Goal: Communication & Community: Answer question/provide support

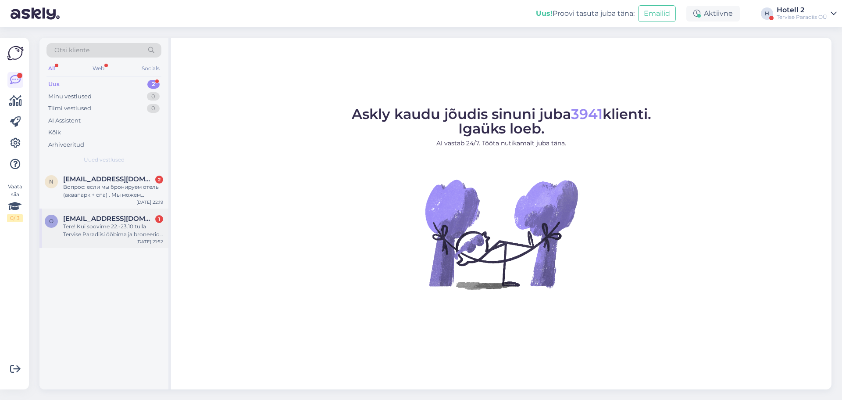
click at [122, 225] on div "Tere! Kui soovime 22.-23.10 tulla Tervise Paradiisi ööbima ja broneerida peretu…" at bounding box center [113, 230] width 100 height 16
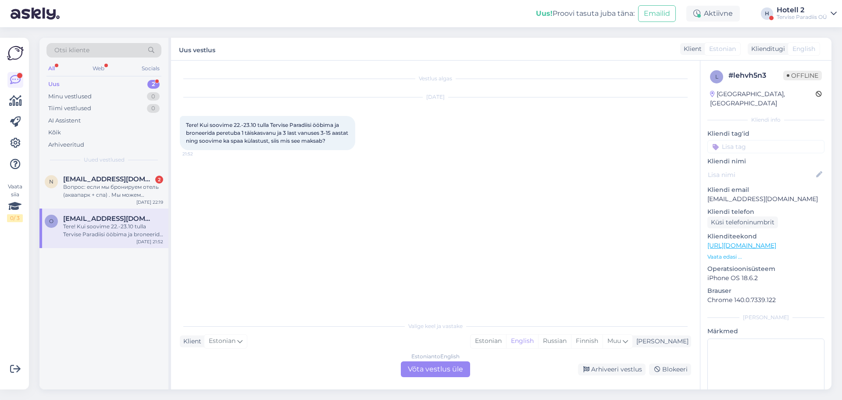
click at [414, 370] on div "Estonian to English Võta vestlus üle" at bounding box center [435, 369] width 69 height 16
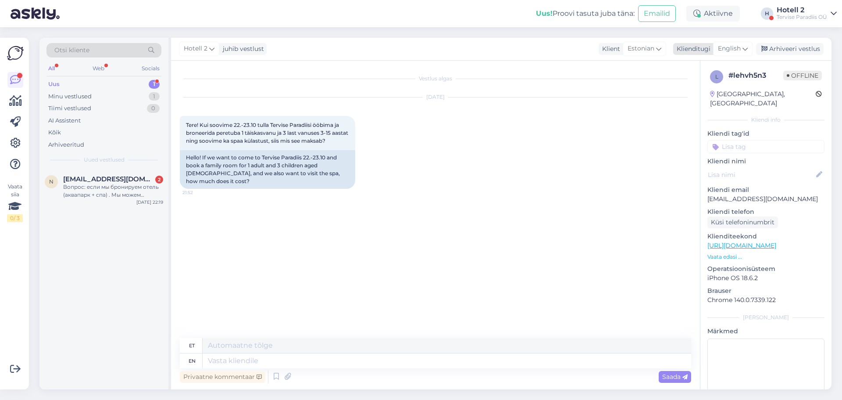
click at [743, 46] on icon at bounding box center [745, 49] width 5 height 10
type input "es"
click at [693, 99] on link "Estonian" at bounding box center [713, 102] width 96 height 14
click at [238, 354] on textarea at bounding box center [435, 359] width 511 height 18
click at [189, 359] on textarea "Tere!" at bounding box center [435, 353] width 511 height 29
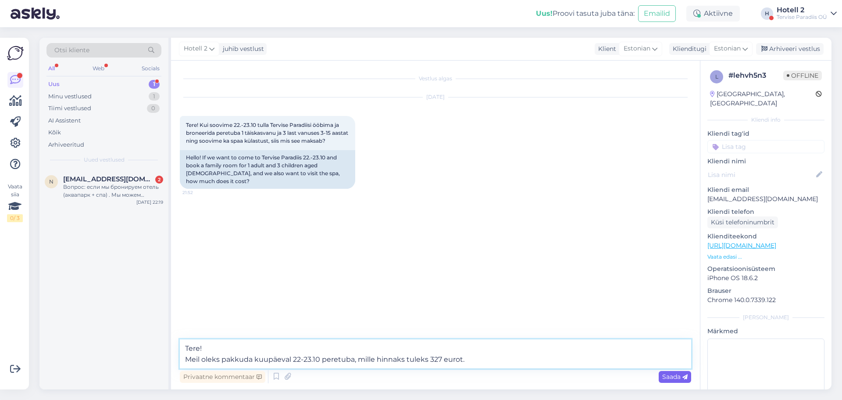
type textarea "Tere! Meil oleks pakkuda kuupäeval 22-23.10 peretuba, mille hinnaks tuleks 327 …"
click at [683, 376] on icon at bounding box center [684, 376] width 5 height 5
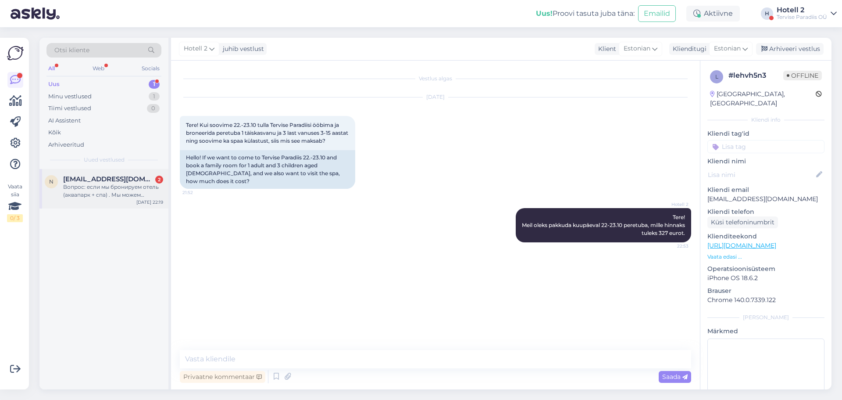
click at [128, 191] on div "Вопрос: если мы бронируем отель (аквапарк + спа) . Мы можем пользоваться аквапа…" at bounding box center [113, 191] width 100 height 16
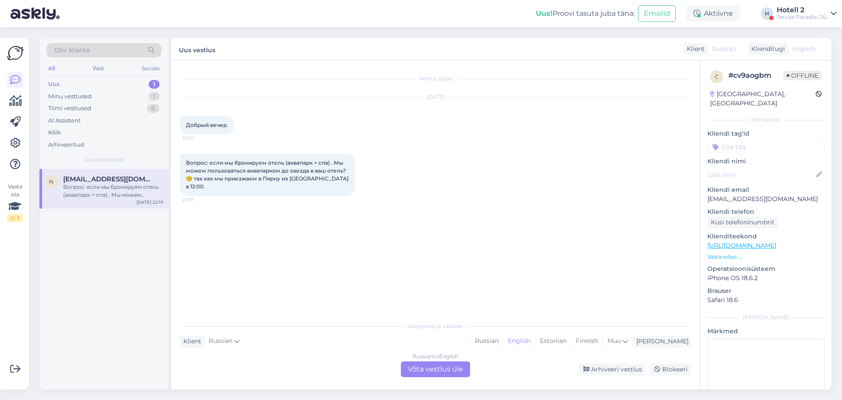
click at [425, 364] on div "Russian to English Võta vestlus üle" at bounding box center [435, 369] width 69 height 16
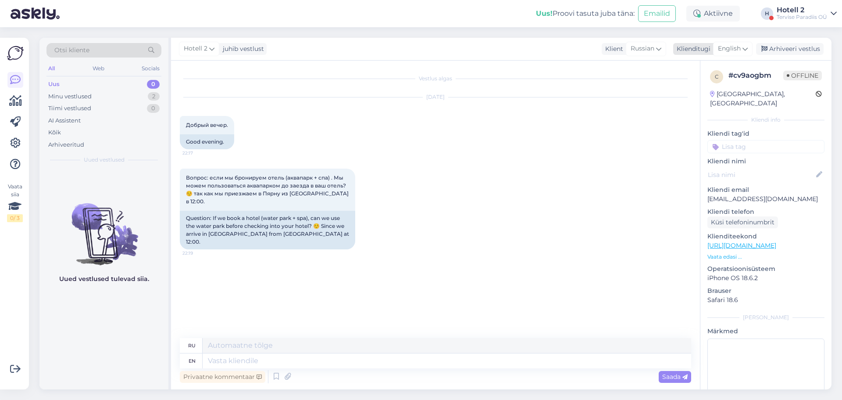
click at [733, 43] on div "English" at bounding box center [732, 49] width 39 height 14
click at [724, 105] on link "Estonian" at bounding box center [713, 102] width 96 height 14
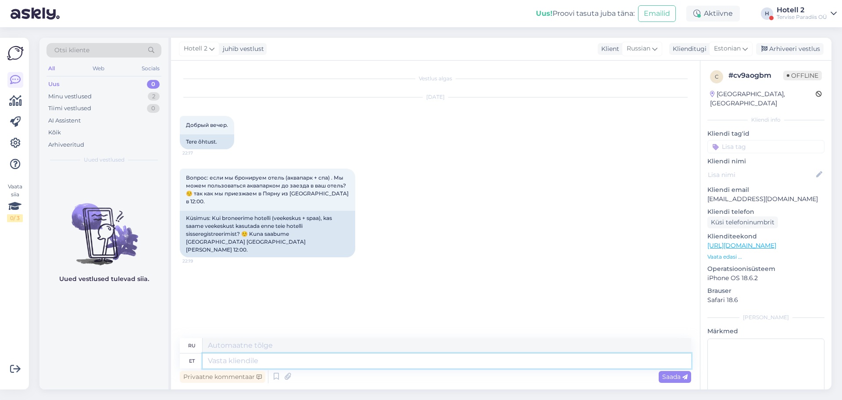
click at [320, 358] on textarea at bounding box center [447, 360] width 489 height 15
type textarea "Tere"
type textarea "Привет"
type textarea "Tere õhtust!"
type textarea "Добрый вечер"
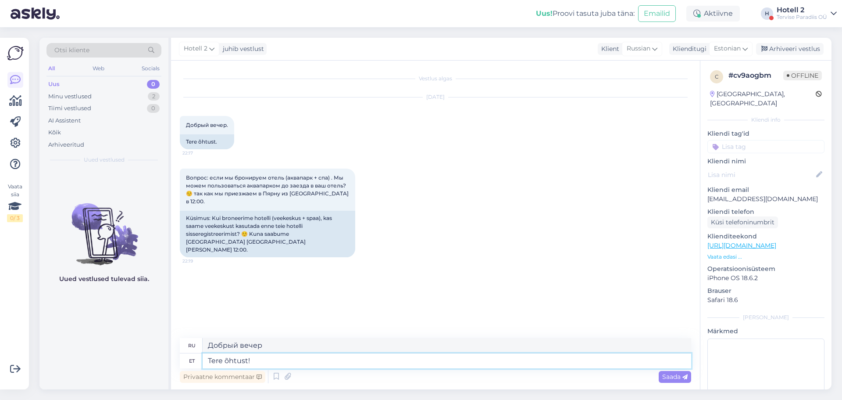
type textarea "Tere õhtust!"
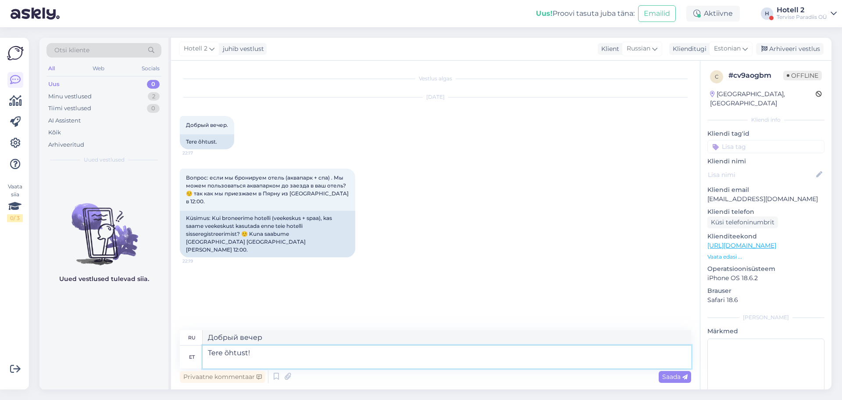
type textarea "Добрый вечер!"
type textarea "Tere õhtust! Saab"
type textarea "Добрый вечер! Saab"
type textarea "Tere õhtust! Saab ikka k"
type textarea "Добрый вечер! Вы всё ещё можете это сделать."
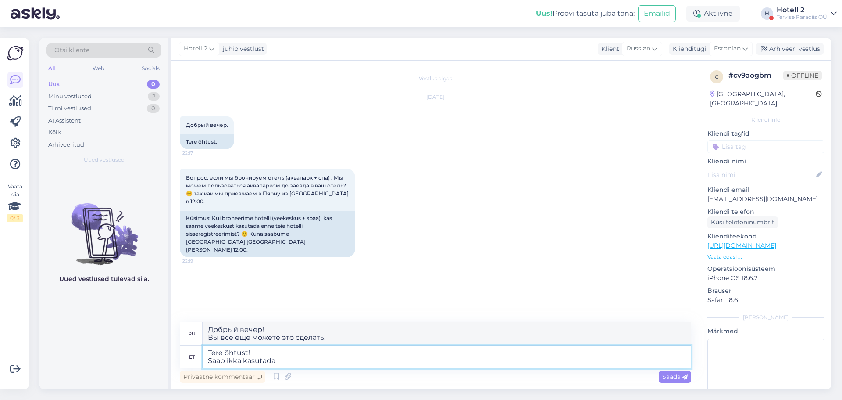
type textarea "Tere õhtust! Saab ikka kasutada v"
type textarea "Добрый вечер! Всё ещё можно использовать."
type textarea "Tere õhtust! Saab ikka kasutada veekeskust"
type textarea "Добрый вечер! Вы всё ещё можете пользоваться аквапарком."
type textarea "Tere õhtust! Saab ikka kasutada veekeskust enne"
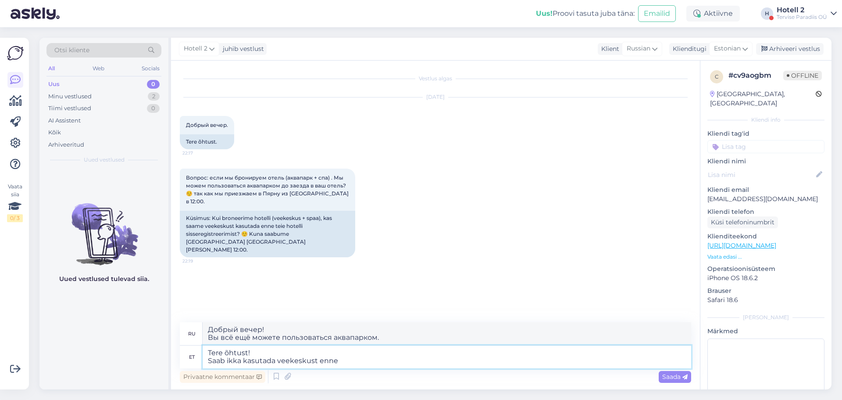
type textarea "Добрый вечер! Можно ли ещё воспользоваться аквапарком?"
type textarea "Tere õhtust! Saab ikka kasutada veekeskust enne sisseregis"
type textarea "Добрый вечер! Можно ли воспользоваться аквапарком до регистрации?"
type textarea "Tere õhtust! Saab ikka kasutada veekeskust enne sisseregistreerimist."
type textarea "Добрый вечер! Вы всё ещё можете воспользоваться аквапарком до регистрации заезд…"
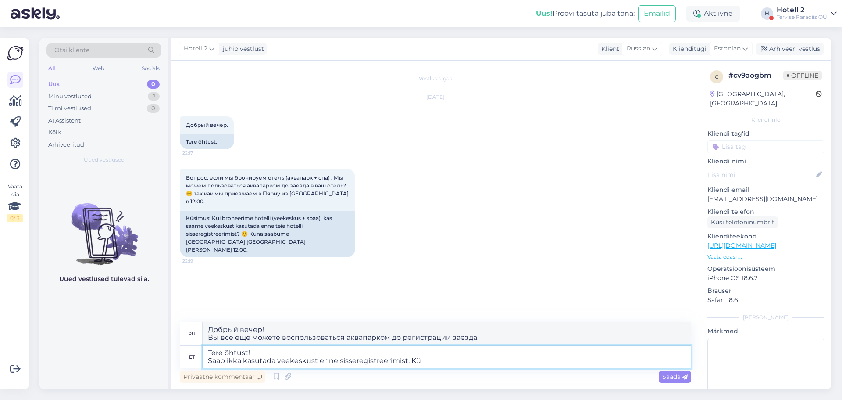
type textarea "Tere õhtust! Saab ikka kasutada veekeskust enne sisseregistreerimist. K"
type textarea "Добрый вечер! Можно ли воспользоваться аквапарком до регистрации?"
type textarea "Tere õhtust! Saab ikka kasutada veekeskust enne sisseregistreerimist."
type textarea "Добрый вечер! Вы всё ещё можете воспользоваться аквапарком до регистрации заезд…"
type textarea "Tere õhtust! Saab ikka kasutada veekeskust enne sisseregistreerimist. Saate"
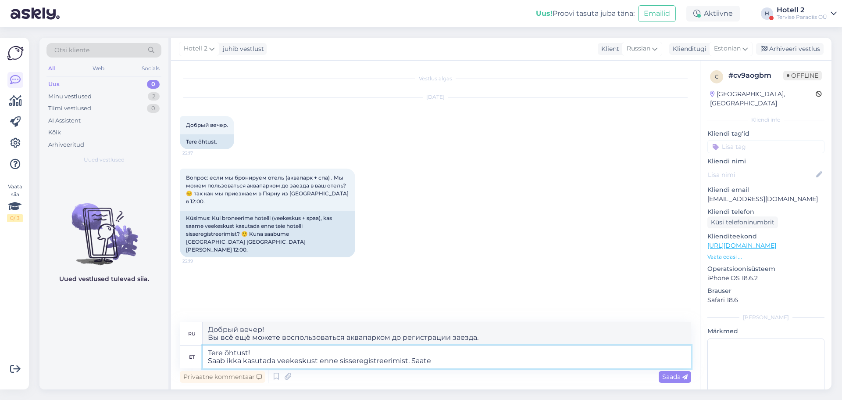
type textarea "Добрый вечер! Вы всё ещё можете воспользоваться аквапарком до регистрации. Вы м…"
type textarea "Tere õhtust! Saab ikka kasutada veekeskust enne sisseregistreerimist. Saate vee…"
type textarea "Добрый вечер! Вы всё ещё можете воспользоваться аквапарком до регистрации. Вы м…"
type textarea "Tere õhtust! Saab ikka kasutada veekeskust enne sisseregistreerimist. Saate vee…"
type textarea "Добрый вечер! Вы ещё можете посещать аквапарк до регистрации. Вам выдадут брасл…"
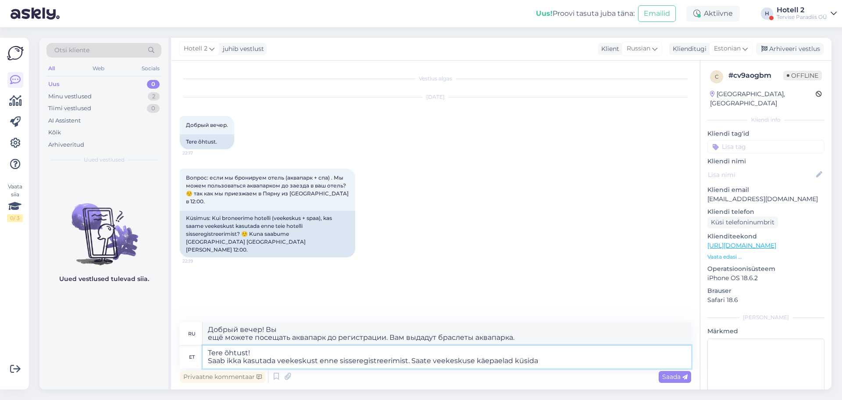
type textarea "Tere õhtust! Saab ikka kasutada veekeskust enne sisseregistreerimist. Saate vee…"
type textarea "Добрый вечер! Вы всё ещё можете посещать аквапарк до регистрации. Вы можете поп…"
type textarea "Tere õhtust! Saab ikka kasutada veekeskust enne sisseregistreerimist. Saate vee…"
type textarea "Добрый вечер! Вы ещё можете посещать аквапарк до регистрации. Браслеты для посе…"
type textarea "Tere õhtust! Saab ikka kasutada veekeskust enne sisseregistreerimist. Saate vee…"
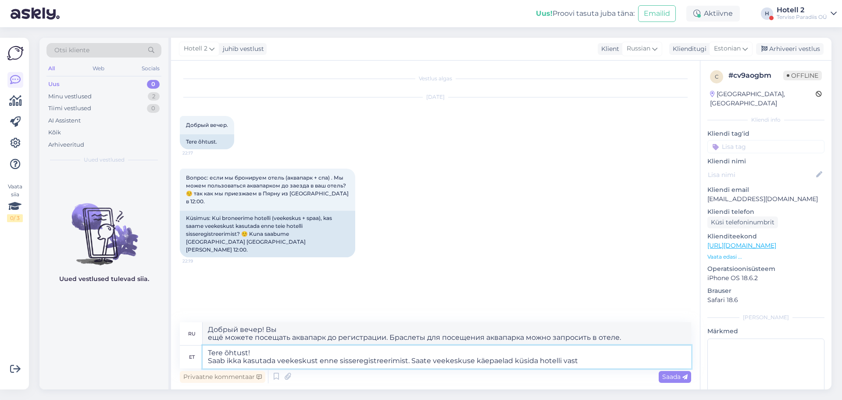
type textarea "Добрый вечер! Вы ещё можете воспользоваться аквапарком до регистрации заезда. Б…"
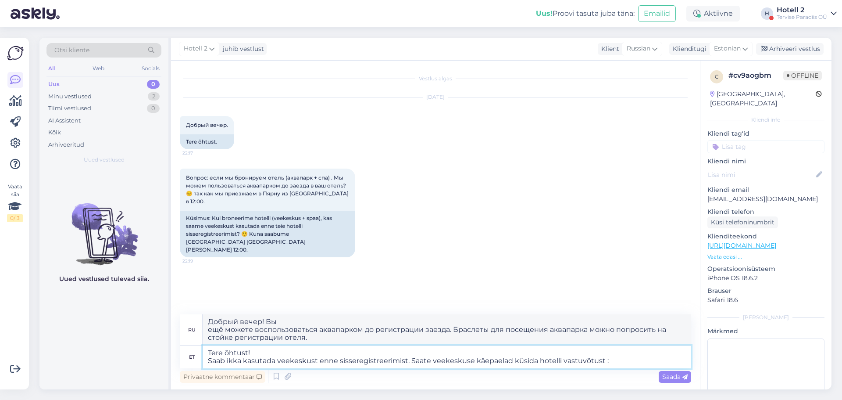
type textarea "Tere õhtust! Saab ikka kasutada veekeskust enne sisseregistreerimist. Saate vee…"
type textarea "Добрый вечер! Вы всё ещё можете воспользоваться аквапарком до регистрации. Брас…"
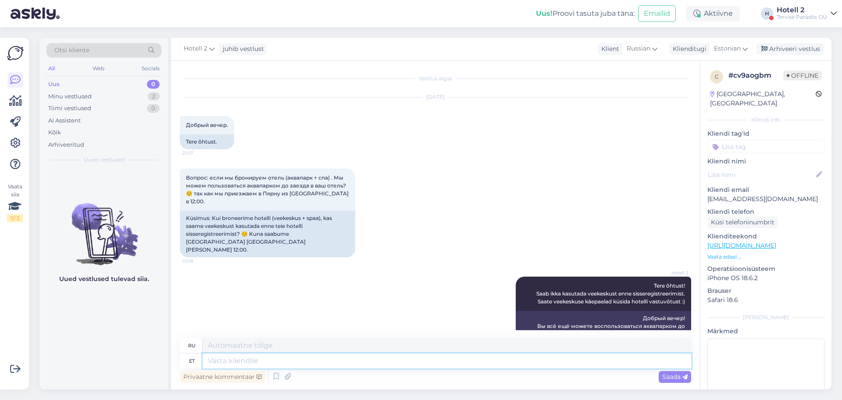
scroll to position [13, 0]
